Goal: Check status: Check status

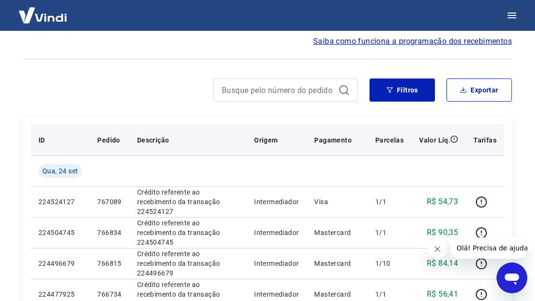
scroll to position [63, 0]
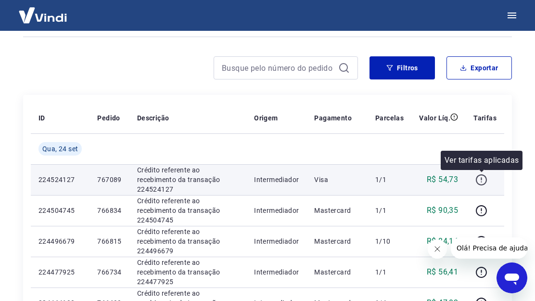
click at [479, 180] on icon "button" at bounding box center [481, 180] width 12 height 12
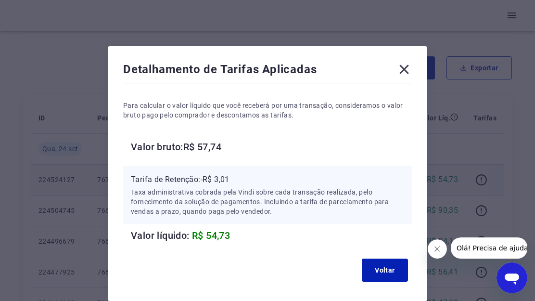
click at [409, 69] on icon at bounding box center [403, 69] width 15 height 15
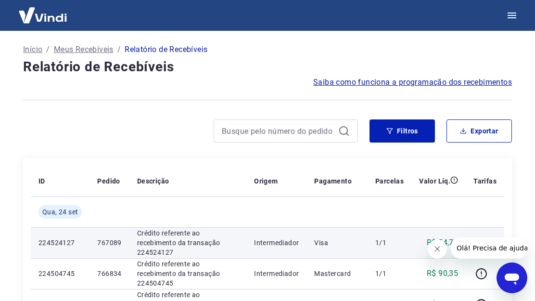
scroll to position [0, 0]
click at [437, 251] on icon "Close message from company" at bounding box center [437, 249] width 8 height 8
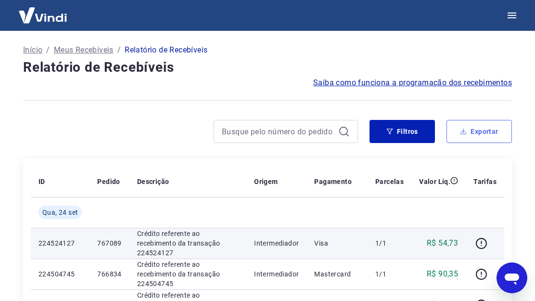
click at [485, 134] on button "Exportar" at bounding box center [478, 131] width 65 height 23
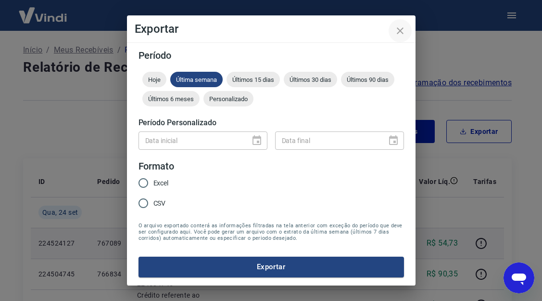
click at [401, 26] on icon "close" at bounding box center [400, 31] width 12 height 12
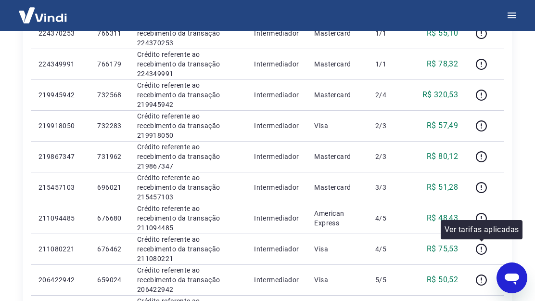
scroll to position [481, 0]
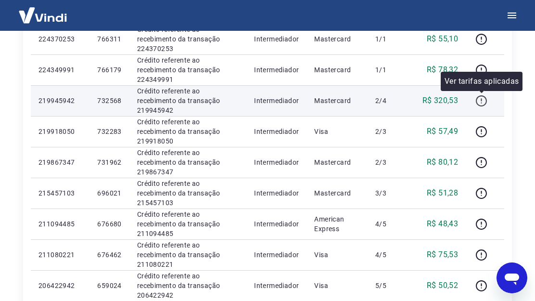
click at [481, 98] on icon "button" at bounding box center [481, 101] width 12 height 12
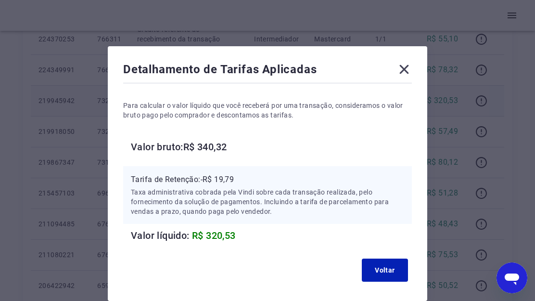
click at [404, 65] on icon at bounding box center [403, 69] width 15 height 15
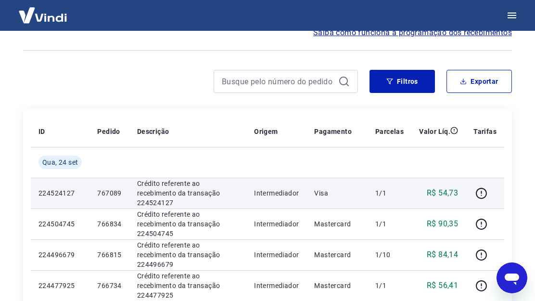
scroll to position [0, 0]
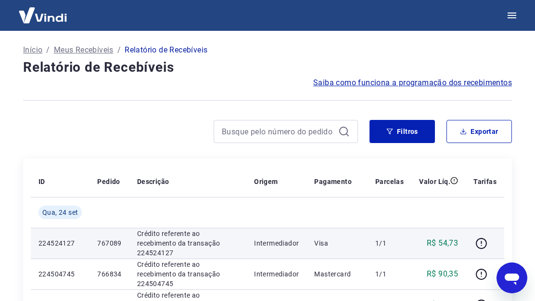
click at [37, 50] on p "Início" at bounding box center [32, 50] width 19 height 12
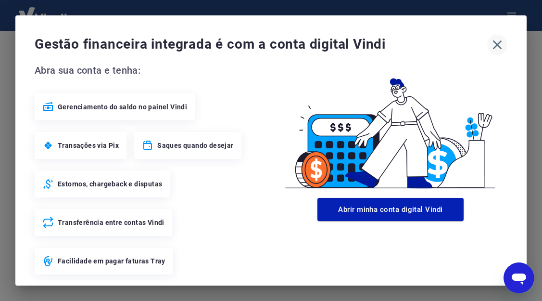
click at [493, 45] on icon "button" at bounding box center [497, 44] width 9 height 9
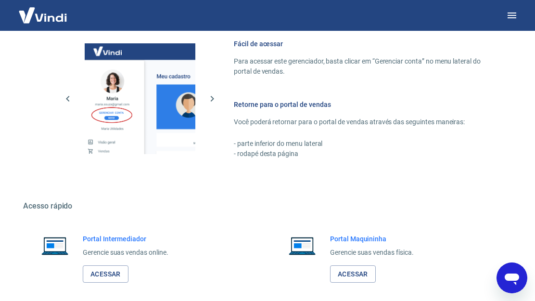
scroll to position [568, 0]
